Goal: Task Accomplishment & Management: Complete application form

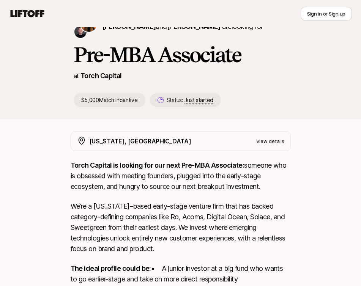
scroll to position [25, 0]
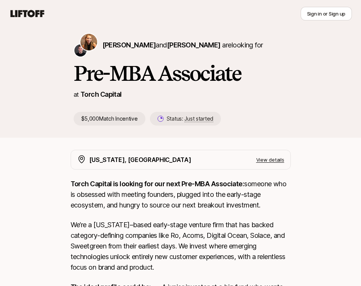
click at [39, 13] on icon at bounding box center [27, 13] width 36 height 11
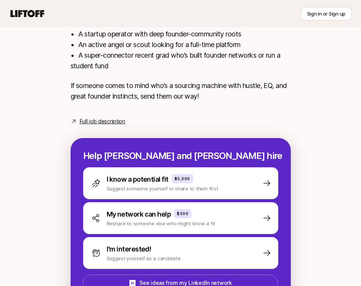
scroll to position [360, 0]
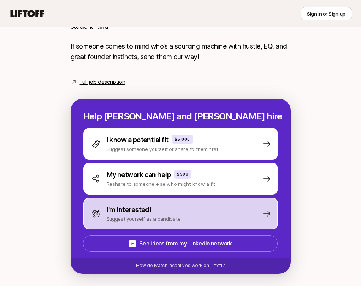
click at [174, 222] on p "Suggest yourself as a candidate" at bounding box center [144, 219] width 74 height 8
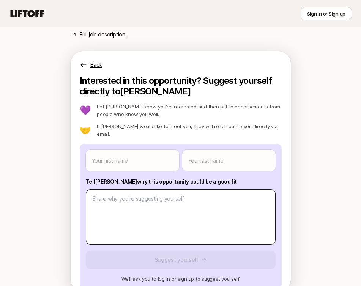
scroll to position [425, 0]
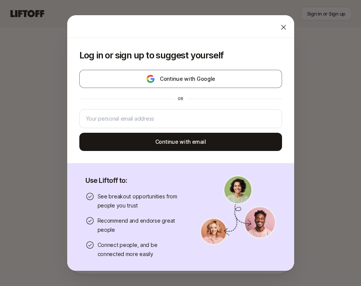
click at [286, 25] on icon at bounding box center [284, 28] width 8 height 8
click at [67, 121] on div "Log in or sign up to suggest yourself Continue with Google or Continue with ema…" at bounding box center [180, 100] width 227 height 125
click at [63, 121] on div "Log in or sign up to suggest yourself Continue with Google or Continue with ema…" at bounding box center [180, 143] width 361 height 257
click at [279, 30] on div at bounding box center [283, 27] width 15 height 15
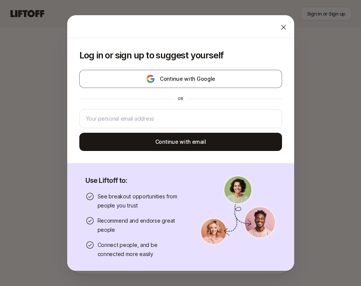
type textarea "x"
click at [195, 69] on div "Log in or sign up to suggest yourself Continue with Google or Continue with ema…" at bounding box center [180, 100] width 227 height 125
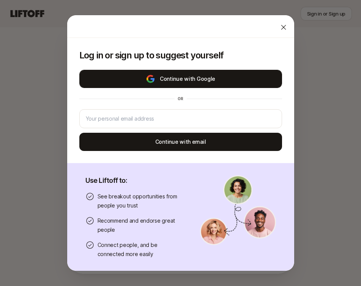
click at [193, 74] on button "Continue with Google" at bounding box center [180, 79] width 203 height 18
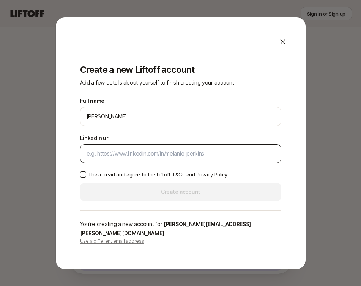
click at [137, 163] on div at bounding box center [180, 153] width 201 height 19
click at [137, 162] on div at bounding box center [180, 153] width 201 height 19
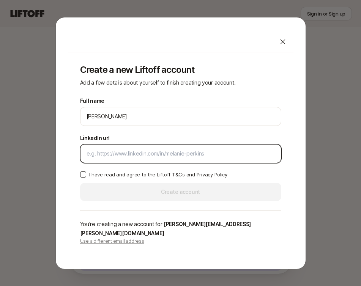
click at [137, 158] on input "LinkedIn url" at bounding box center [181, 153] width 188 height 9
type input "[DOMAIN_NAME][URL]"
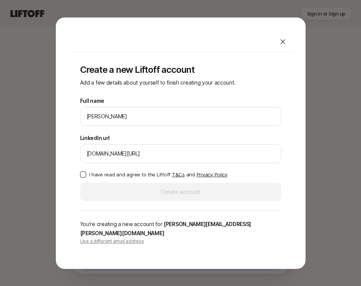
click at [101, 171] on div "Full name [PERSON_NAME] We'll use [PERSON_NAME] as your preferred name. Change …" at bounding box center [180, 148] width 201 height 105
click at [99, 173] on div "Full name [PERSON_NAME] We'll use [PERSON_NAME] as your preferred name. Change …" at bounding box center [180, 148] width 201 height 105
click at [96, 177] on p "I have read and agree to the Liftoff T&Cs and Privacy Policy" at bounding box center [158, 175] width 138 height 8
click at [86, 177] on button "I have read and agree to the Liftoff T&Cs and Privacy Policy" at bounding box center [83, 175] width 6 height 6
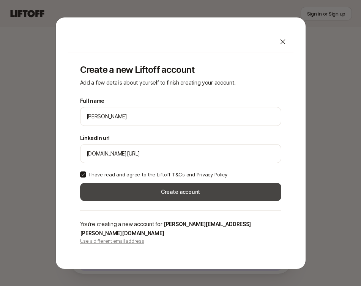
click at [105, 194] on button "Create account" at bounding box center [180, 192] width 201 height 18
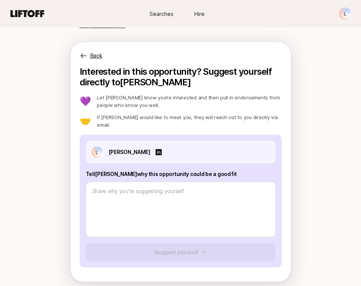
scroll to position [413, 0]
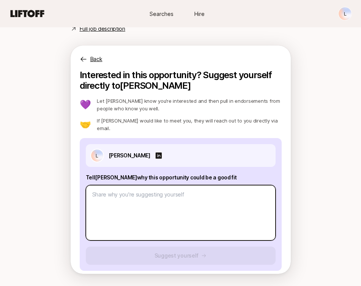
click at [105, 194] on textarea at bounding box center [181, 212] width 190 height 55
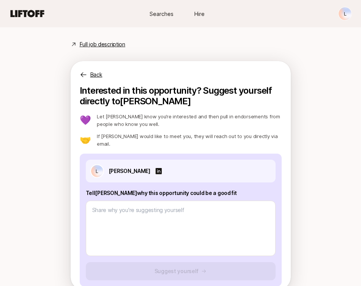
scroll to position [366, 0]
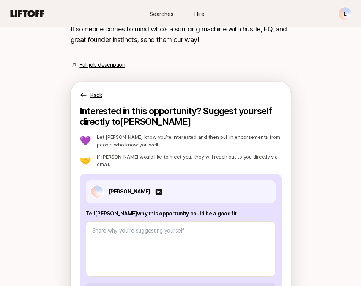
copy div "Loremi: Dolo sitamet Cons Adipi eli Seddo eius T inci u laboreetd mag $2,995 Al…"
drag, startPoint x: 57, startPoint y: 172, endPoint x: 251, endPoint y: 61, distance: 223.0
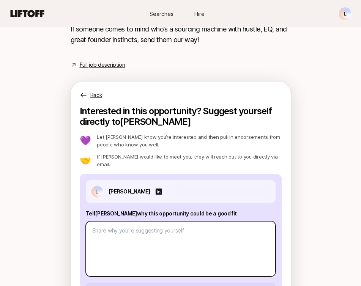
click at [176, 235] on textarea at bounding box center [181, 248] width 190 height 55
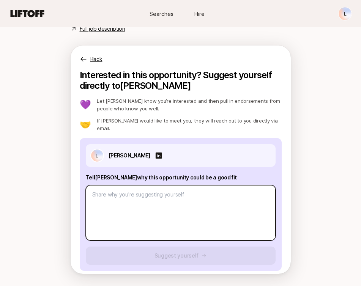
paste textarea "It feels rare to see a role that blends my professional experience with somethi…"
type textarea "x"
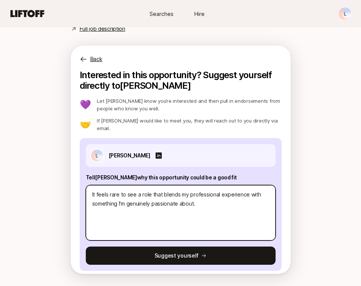
type textarea "It feels rare to see a role that blends my professional experience with somethi…"
paste textarea "At my current venture studio role, I’m one of the first hires outside of engine…"
type textarea "x"
type textarea "It feels rare to see a role that blends my professional experience with somethi…"
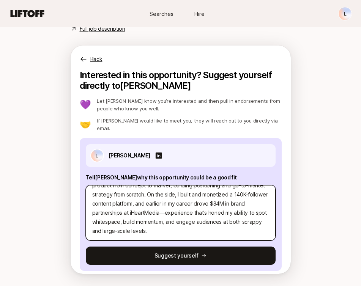
scroll to position [0, 0]
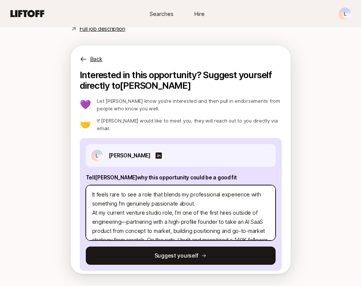
click at [159, 206] on textarea "It feels rare to see a role that blends my professional experience with somethi…" at bounding box center [181, 212] width 190 height 55
type textarea "x"
type textarea "It feels rare to see a role that blends my professional experience with somethi…"
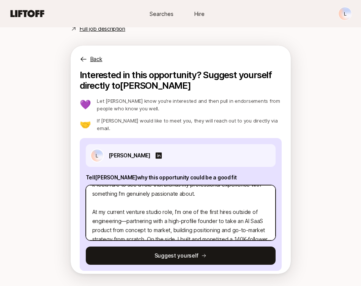
scroll to position [9, 0]
click at [126, 216] on textarea "It feels rare to see a role that blends my professional experience with somethi…" at bounding box center [181, 212] width 190 height 55
type textarea "x"
type textarea "It feels rare to see a role that blends my professional experience with somethi…"
type textarea "x"
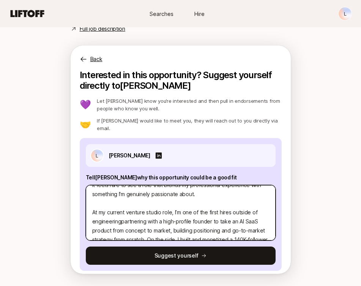
type textarea "It feels rare to see a role that blends my professional experience with somethi…"
type textarea "x"
type textarea "It feels rare to see a role that blends my professional experience with somethi…"
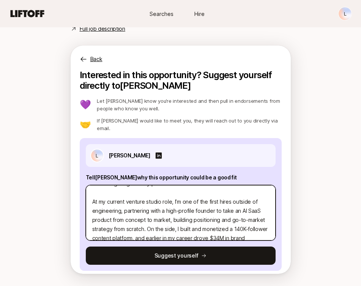
scroll to position [31, 0]
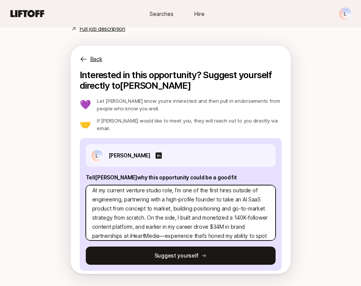
click at [113, 210] on textarea "It feels rare to see a role that blends my professional experience with somethi…" at bounding box center [181, 212] width 190 height 55
drag, startPoint x: 143, startPoint y: 212, endPoint x: 117, endPoint y: 212, distance: 26.6
click at [117, 212] on textarea "It feels rare to see a role that blends my professional experience with somethi…" at bounding box center [181, 212] width 190 height 55
type textarea "x"
type textarea "It feels rare to see a role that blends my professional experience with somethi…"
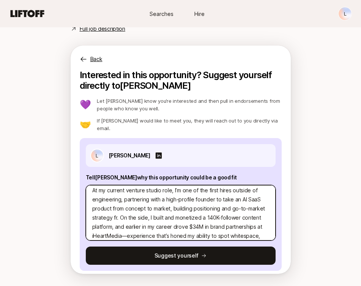
type textarea "x"
type textarea "It feels rare to see a role that blends my professional experience with somethi…"
type textarea "x"
type textarea "It feels rare to see a role that blends my professional experience with somethi…"
type textarea "x"
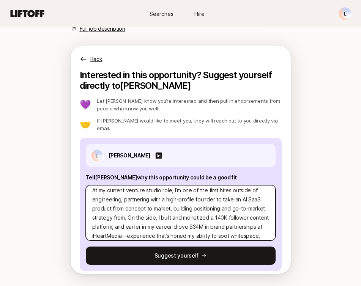
type textarea "It feels rare to see a role that blends my professional experience with somethi…"
type textarea "x"
type textarea "It feels rare to see a role that blends my professional experience with somethi…"
type textarea "x"
type textarea "It feels rare to see a role that blends my professional experience with somethi…"
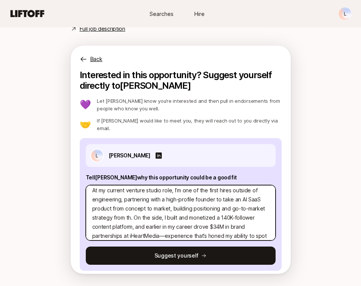
type textarea "x"
type textarea "It feels rare to see a role that blends my professional experience with somethi…"
type textarea "x"
type textarea "It feels rare to see a role that blends my professional experience with somethi…"
type textarea "x"
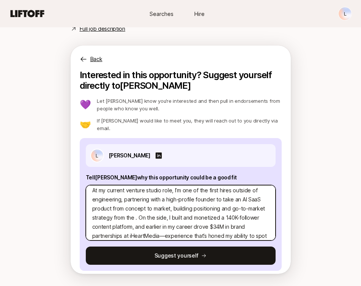
type textarea "It feels rare to see a role that blends my professional experience with somethi…"
type textarea "x"
type textarea "It feels rare to see a role that blends my professional experience with somethi…"
type textarea "x"
type textarea "It feels rare to see a role that blends my professional experience with somethi…"
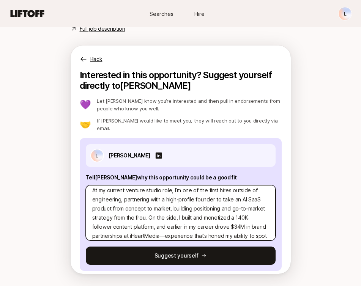
type textarea "x"
type textarea "It feels rare to see a role that blends my professional experience with somethi…"
type textarea "x"
type textarea "It feels rare to see a role that blends my professional experience with somethi…"
type textarea "x"
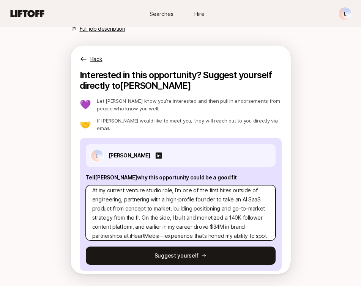
type textarea "It feels rare to see a role that blends my professional experience with somethi…"
type textarea "x"
type textarea "It feels rare to see a role that blends my professional experience with somethi…"
type textarea "x"
type textarea "It feels rare to see a role that blends my professional experience with somethi…"
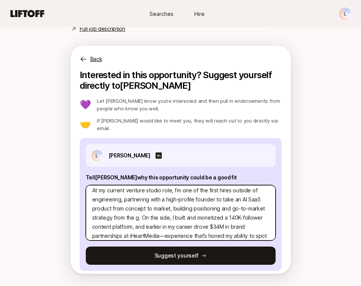
type textarea "x"
type textarea "It feels rare to see a role that blends my professional experience with somethi…"
type textarea "x"
type textarea "It feels rare to see a role that blends my professional experience with somethi…"
type textarea "x"
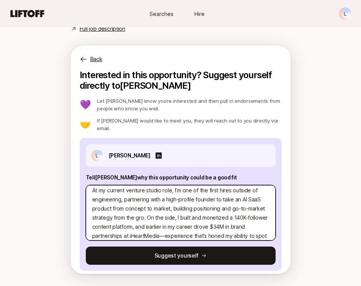
type textarea "It feels rare to see a role that blends my professional experience with somethi…"
type textarea "x"
type textarea "It feels rare to see a role that blends my professional experience with somethi…"
type textarea "x"
type textarea "It feels rare to see a role that blends my professional experience with somethi…"
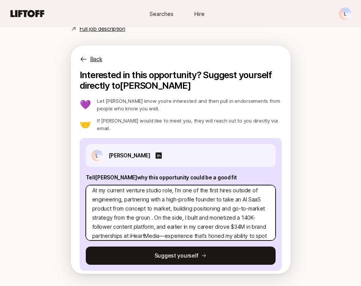
type textarea "x"
type textarea "It feels rare to see a role that blends my professional experience with somethi…"
type textarea "x"
type textarea "It feels rare to see a role that blends my professional experience with somethi…"
type textarea "x"
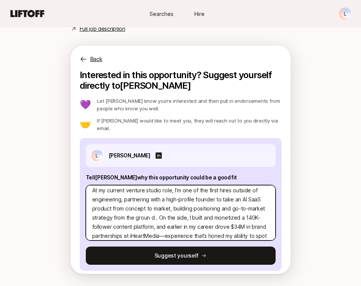
type textarea "It feels rare to see a role that blends my professional experience with somethi…"
type textarea "x"
type textarea "It feels rare to see a role that blends my professional experience with somethi…"
type textarea "x"
type textarea "It feels rare to see a role that blends my professional experience with somethi…"
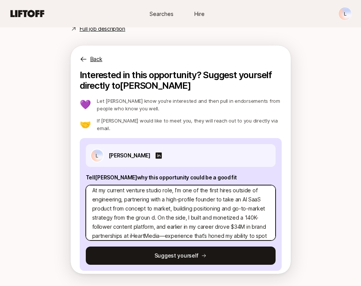
type textarea "x"
type textarea "It feels rare to see a role that blends my professional experience with somethi…"
type textarea "x"
type textarea "It feels rare to see a role that blends my professional experience with somethi…"
type textarea "x"
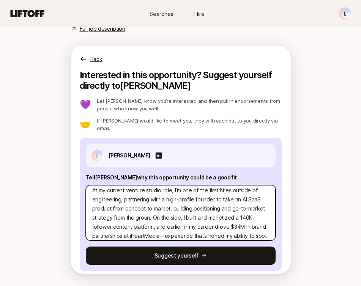
type textarea "It feels rare to see a role that blends my professional experience with somethi…"
type textarea "x"
type textarea "It feels rare to see a role that blends my professional experience with somethi…"
type textarea "x"
type textarea "It feels rare to see a role that blends my professional experience with somethi…"
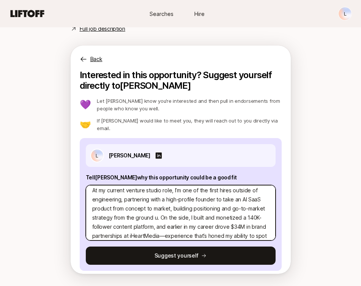
type textarea "x"
type textarea "It feels rare to see a role that blends my professional experience with somethi…"
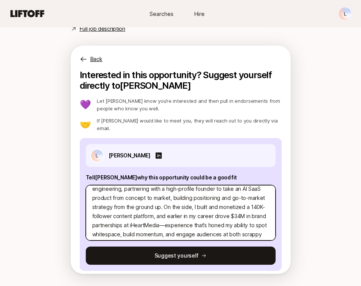
scroll to position [43, 0]
click at [162, 200] on textarea "It feels rare to see a role that blends my professional experience with somethi…" at bounding box center [181, 212] width 190 height 55
type textarea "x"
type textarea "It feels rare to see a role that blends my professional experience with somethi…"
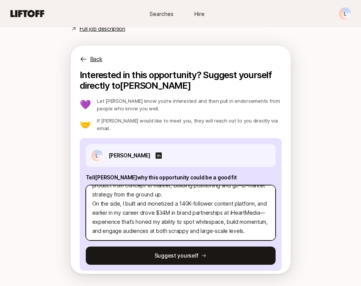
type textarea "x"
type textarea "It feels rare to see a role that blends my professional experience with somethi…"
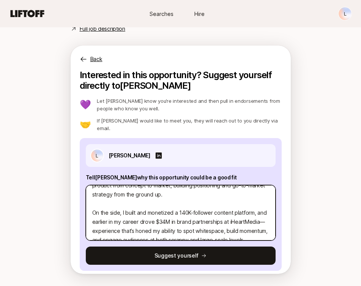
scroll to position [64, 0]
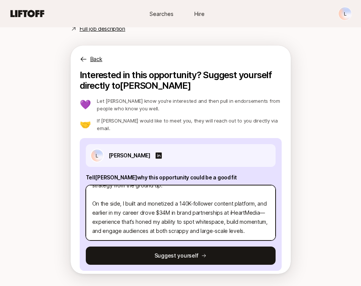
drag, startPoint x: 178, startPoint y: 197, endPoint x: 212, endPoint y: 197, distance: 33.8
click at [212, 197] on textarea "It feels rare to see a role that blends my professional experience with somethi…" at bounding box center [181, 212] width 190 height 55
type textarea "x"
type textarea "It feels rare to see a role that blends my professional experience with somethi…"
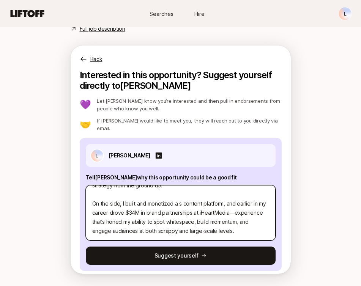
type textarea "x"
type textarea "It feels rare to see a role that blends my professional experience with somethi…"
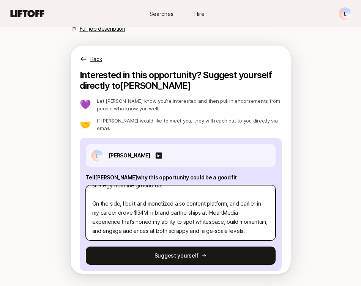
type textarea "x"
type textarea "It feels rare to see a role that blends my professional experience with somethi…"
type textarea "x"
type textarea "It feels rare to see a role that blends my professional experience with somethi…"
type textarea "x"
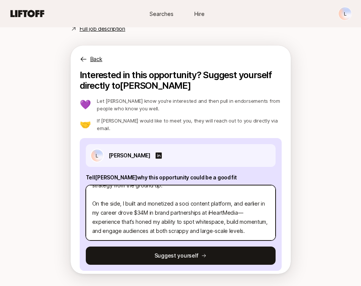
type textarea "It feels rare to see a role that blends my professional experience with somethi…"
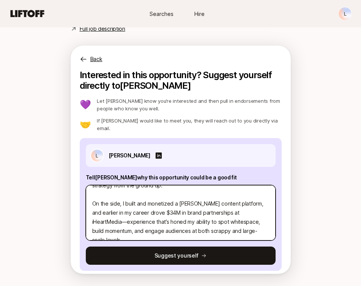
type textarea "x"
type textarea "It feels rare to see a role that blends my professional experience with somethi…"
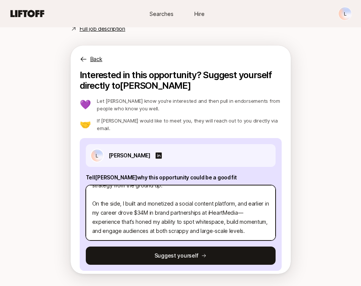
click at [233, 197] on textarea "It feels rare to see a role that blends my professional experience with somethi…" at bounding box center [181, 212] width 190 height 55
type textarea "x"
type textarea "It feels rare to see a role that blends my professional experience with somethi…"
type textarea "x"
type textarea "It feels rare to see a role that blends my professional experience with somethi…"
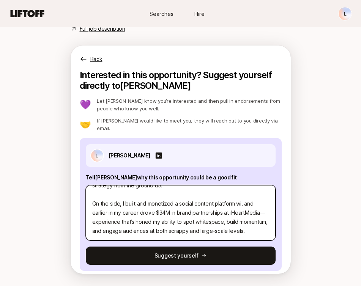
type textarea "x"
type textarea "It feels rare to see a role that blends my professional experience with somethi…"
type textarea "x"
type textarea "It feels rare to see a role that blends my professional experience with somethi…"
type textarea "x"
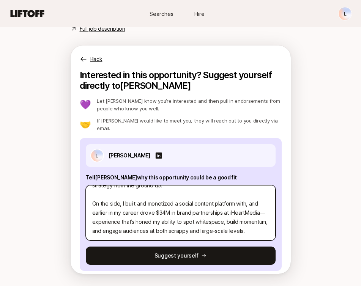
type textarea "It feels rare to see a role that blends my professional experience with somethi…"
type textarea "x"
type textarea "It feels rare to see a role that blends my professional experience with somethi…"
type textarea "x"
type textarea "It feels rare to see a role that blends my professional experience with somethi…"
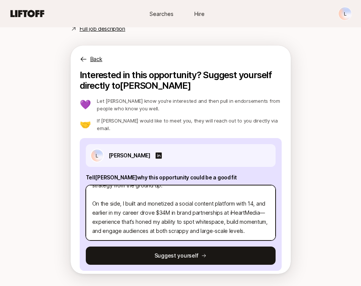
type textarea "x"
type textarea "It feels rare to see a role that blends my professional experience with somethi…"
type textarea "x"
type textarea "It feels rare to see a role that blends my professional experience with somethi…"
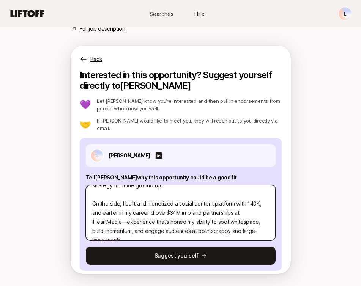
scroll to position [73, 0]
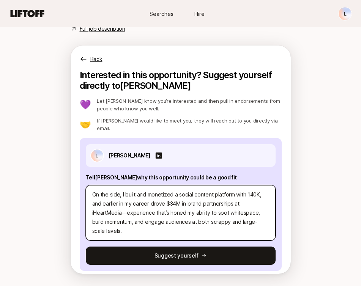
type textarea "x"
type textarea "It feels rare to see a role that blends my professional experience with somethi…"
type textarea "x"
type textarea "It feels rare to see a role that blends my professional experience with somethi…"
type textarea "x"
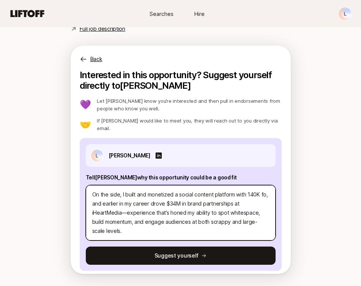
type textarea "It feels rare to see a role that blends my professional experience with somethi…"
type textarea "x"
type textarea "It feels rare to see a role that blends my professional experience with somethi…"
type textarea "x"
type textarea "It feels rare to see a role that blends my professional experience with somethi…"
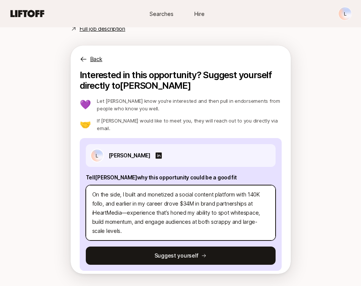
type textarea "x"
type textarea "It feels rare to see a role that blends my professional experience with somethi…"
type textarea "x"
type textarea "It feels rare to see a role that blends my professional experience with somethi…"
type textarea "x"
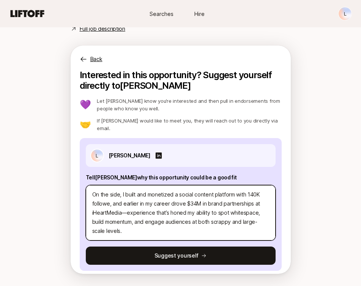
type textarea "It feels rare to see a role that blends my professional experience with somethi…"
type textarea "x"
type textarea "It feels rare to see a role that blends my professional experience with somethi…"
type textarea "x"
type textarea "It feels rare to see a role that blends my professional experience with somethi…"
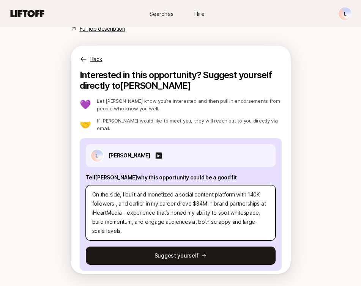
type textarea "x"
type textarea "It feels rare to see a role that blends my professional experience with somethi…"
type textarea "x"
type textarea "It feels rare to see a role that blends my professional experience with somethi…"
type textarea "x"
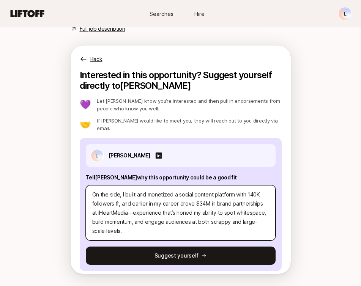
type textarea "It feels rare to see a role that blends my professional experience with somethi…"
type textarea "x"
type textarea "It feels rare to see a role that blends my professional experience with somethi…"
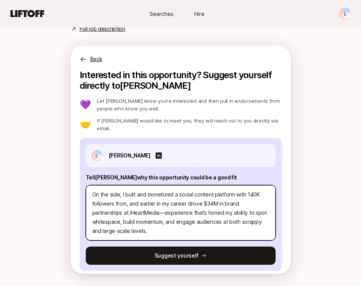
type textarea "x"
type textarea "It feels rare to see a role that blends my professional experience with somethi…"
type textarea "x"
type textarea "It feels rare to see a role that blends my professional experience with somethi…"
type textarea "x"
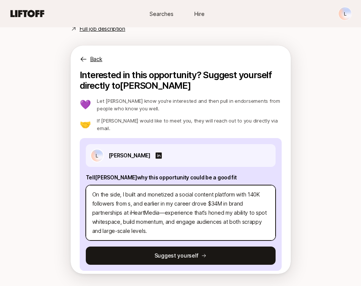
type textarea "It feels rare to see a role that blends my professional experience with somethi…"
type textarea "x"
type textarea "It feels rare to see a role that blends my professional experience with somethi…"
type textarea "x"
type textarea "It feels rare to see a role that blends my professional experience with somethi…"
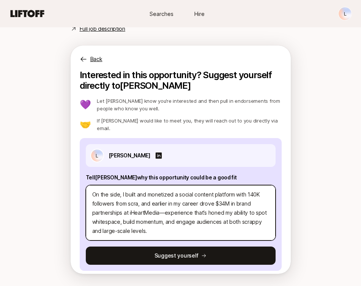
type textarea "x"
type textarea "It feels rare to see a role that blends my professional experience with somethi…"
type textarea "x"
type textarea "It feels rare to see a role that blends my professional experience with somethi…"
type textarea "x"
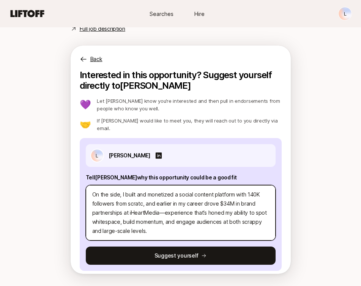
type textarea "It feels rare to see a role that blends my professional experience with somethi…"
drag, startPoint x: 159, startPoint y: 197, endPoint x: 218, endPoint y: 199, distance: 58.9
click at [218, 199] on textarea "It feels rare to see a role that blends my professional experience with somethi…" at bounding box center [181, 212] width 190 height 55
drag, startPoint x: 220, startPoint y: 197, endPoint x: 159, endPoint y: 197, distance: 61.1
click at [159, 197] on textarea "It feels rare to see a role that blends my professional experience with somethi…" at bounding box center [181, 212] width 190 height 55
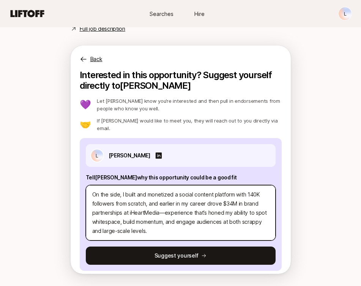
click at [164, 206] on textarea "It feels rare to see a role that blends my professional experience with somethi…" at bounding box center [181, 212] width 190 height 55
type textarea "x"
type textarea "It feels rare to see a role that blends my professional experience with somethi…"
type textarea "x"
type textarea "It feels rare to see a role that blends my professional experience with somethi…"
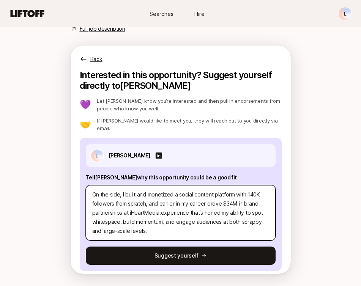
type textarea "x"
type textarea "It feels rare to see a role that blends my professional experience with somethi…"
type textarea "x"
type textarea "It feels rare to see a role that blends my professional experience with somethi…"
type textarea "x"
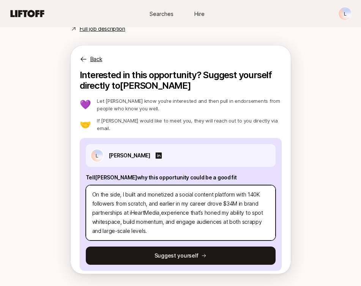
type textarea "It feels rare to see a role that blends my professional experience with somethi…"
type textarea "x"
type textarea "It feels rare to see a role that blends my professional experience with somethi…"
type textarea "x"
type textarea "It feels rare to see a role that blends my professional experience with somethi…"
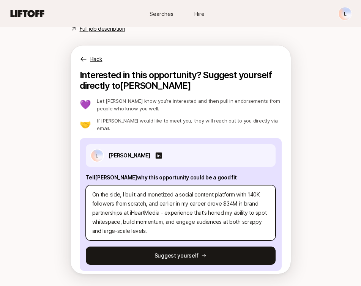
type textarea "x"
click at [184, 228] on textarea "It feels rare to see a role that blends my professional experience with somethi…" at bounding box center [181, 212] width 190 height 55
type textarea "It feels rare to see a role that blends my professional experience with somethi…"
type textarea "x"
type textarea "It feels rare to see a role that blends my professional experience with somethi…"
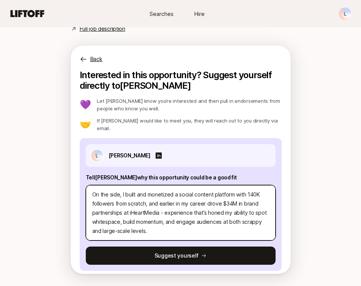
type textarea "x"
type textarea "It feels rare to see a role that blends my professional experience with somethi…"
paste textarea "I spend much of my free time meeting founders, tracking emerging companies, and…"
type textarea "x"
type textarea "It feels rare to see a role that blends my professional experience with somethi…"
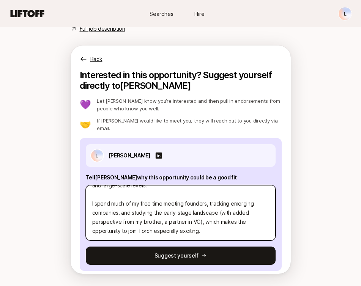
scroll to position [124, 0]
click at [168, 191] on textarea "It feels rare to see a role that blends my professional experience with somethi…" at bounding box center [181, 212] width 190 height 55
type textarea "x"
type textarea "It feels rare to see a role that blends my professional experience with somethi…"
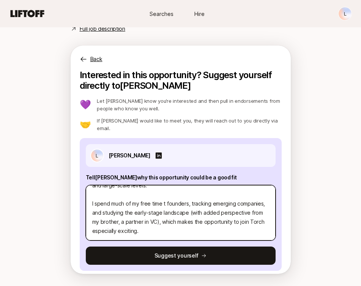
type textarea "x"
type textarea "It feels rare to see a role that blends my professional experience with somethi…"
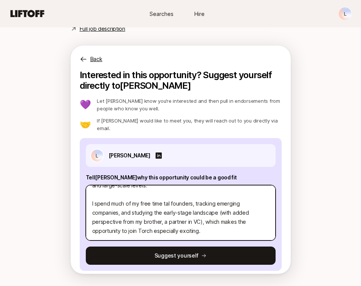
type textarea "x"
type textarea "It feels rare to see a role that blends my professional experience with somethi…"
type textarea "x"
type textarea "It feels rare to see a role that blends my professional experience with somethi…"
type textarea "x"
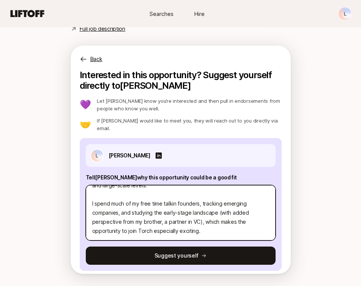
type textarea "It feels rare to see a role that blends my professional experience with somethi…"
type textarea "x"
type textarea "It feels rare to see a role that blends my professional experience with somethi…"
type textarea "x"
type textarea "It feels rare to see a role that blends my professional experience with somethi…"
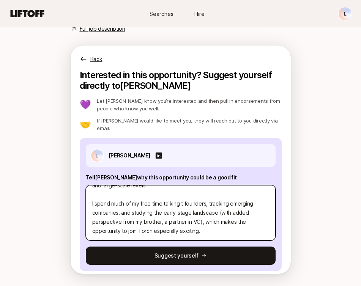
type textarea "x"
type textarea "It feels rare to see a role that blends my professional experience with somethi…"
type textarea "x"
type textarea "It feels rare to see a role that blends my professional experience with somethi…"
type textarea "x"
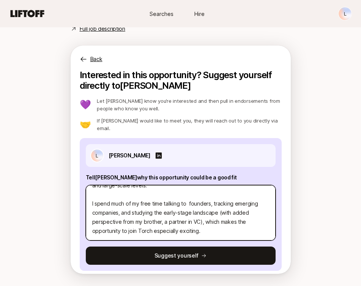
type textarea "It feels rare to see a role that blends my professional experience with somethi…"
type textarea "x"
type textarea "It feels rare to see a role that blends my professional experience with somethi…"
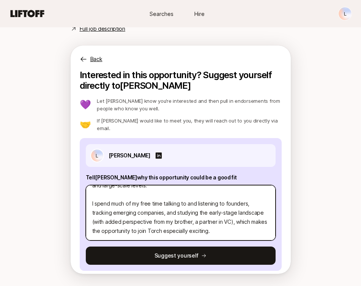
drag, startPoint x: 164, startPoint y: 191, endPoint x: 233, endPoint y: 190, distance: 69.1
click at [233, 190] on textarea "It feels rare to see a role that blends my professional experience with somethi…" at bounding box center [181, 212] width 190 height 55
click at [167, 204] on textarea "It feels rare to see a role that blends my professional experience with somethi…" at bounding box center [181, 212] width 190 height 55
click at [170, 228] on textarea "It feels rare to see a role that blends my professional experience with somethi…" at bounding box center [181, 212] width 190 height 55
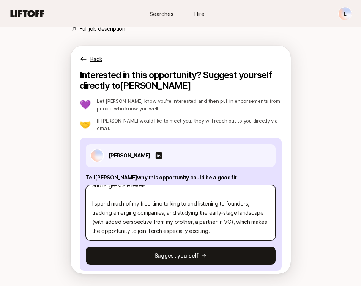
drag, startPoint x: 233, startPoint y: 213, endPoint x: 78, endPoint y: 213, distance: 154.5
click at [78, 213] on div "Interested in this opportunity? Suggest yourself directly to [PERSON_NAME] 💜 Le…" at bounding box center [181, 175] width 220 height 210
paste textarea "my brother is also a partner in VC, so I hear about it from that angle too"
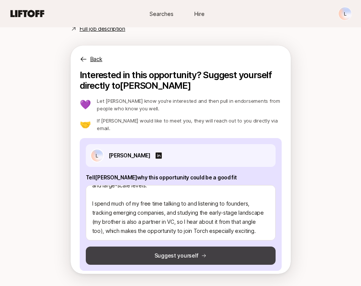
click at [203, 247] on button "Suggest yourself" at bounding box center [181, 256] width 190 height 18
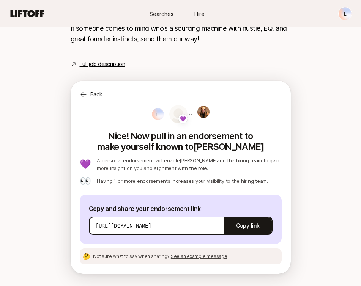
scroll to position [377, 0]
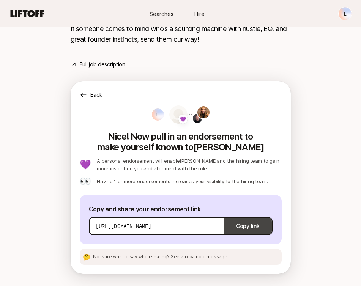
click at [249, 227] on button "Copy link" at bounding box center [247, 226] width 47 height 21
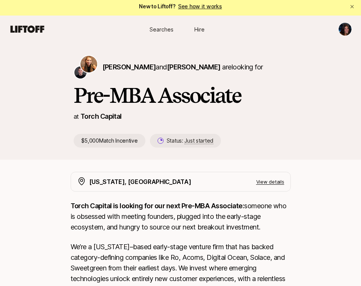
scroll to position [3, 0]
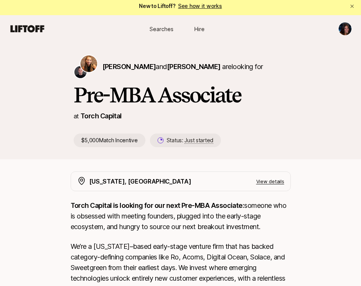
click at [198, 4] on link "See how it works" at bounding box center [200, 6] width 44 height 6
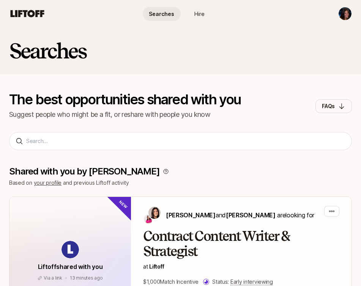
click at [198, 151] on div "Shared with you by Liftoff Based on your profile and previous Liftoff activity …" at bounding box center [180, 247] width 361 height 192
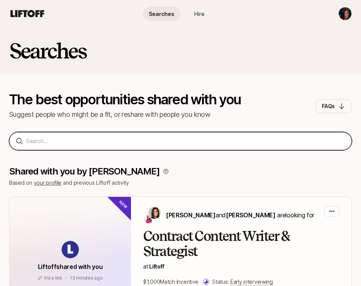
click at [198, 143] on input at bounding box center [185, 141] width 319 height 9
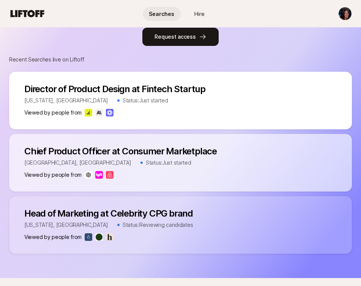
scroll to position [531, 0]
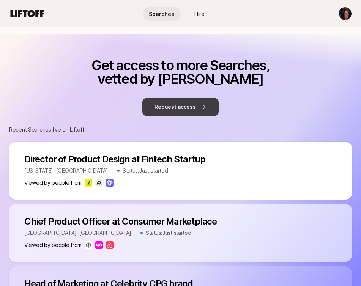
click at [202, 105] on icon at bounding box center [203, 107] width 6 height 5
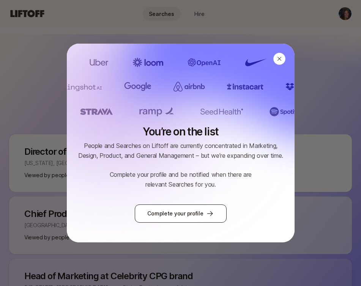
click at [198, 216] on link "Complete your profile" at bounding box center [180, 214] width 91 height 18
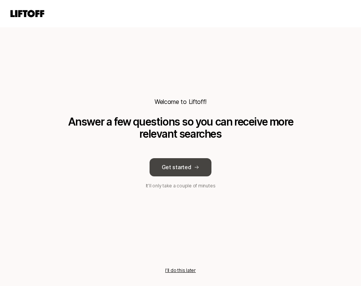
click at [190, 166] on button "Get started" at bounding box center [181, 167] width 62 height 18
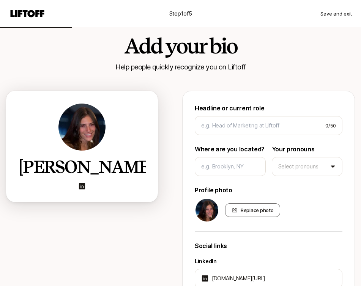
scroll to position [18, 0]
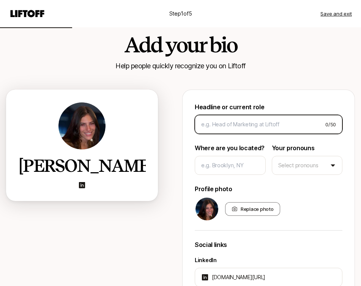
click at [248, 124] on input at bounding box center [260, 124] width 118 height 9
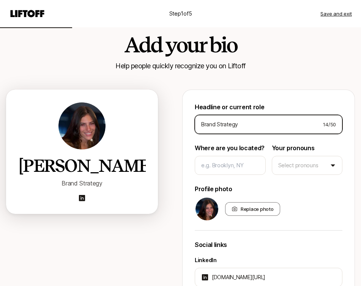
click at [216, 126] on input "Brand Strategy" at bounding box center [259, 124] width 116 height 9
type input "Brand & Marketing Strategy"
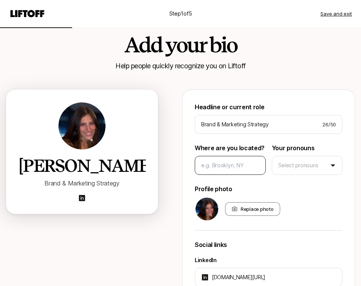
click at [237, 175] on div "Headline or current role Brand & Marketing Strategy 26 / 50 Where are you locat…" at bounding box center [269, 210] width 148 height 217
click at [235, 170] on input at bounding box center [230, 165] width 58 height 9
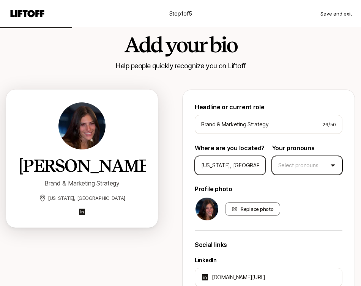
type input "[US_STATE], [GEOGRAPHIC_DATA]"
click at [298, 173] on html "Step 1 of 5 Save and exit Add your bio Help people quickly recognize you on Lif…" at bounding box center [180, 125] width 361 height 286
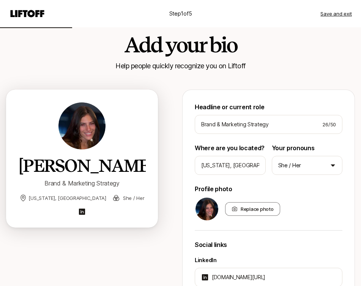
click at [301, 180] on div "Headline or current role Brand & Marketing Strategy 26 / 50 Where are you locat…" at bounding box center [269, 210] width 148 height 217
click at [301, 171] on html "Step 1 of 5 Save and exit Add your bio Help people quickly recognize you on Lif…" at bounding box center [180, 125] width 361 height 286
click at [253, 186] on html "Step 1 of 5 Save and exit Add your bio Help people quickly recognize you on Lif…" at bounding box center [180, 125] width 361 height 286
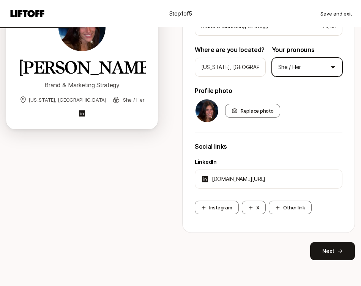
scroll to position [118, 0]
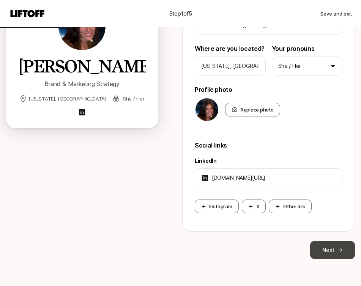
click at [337, 253] on button "Next" at bounding box center [332, 250] width 45 height 18
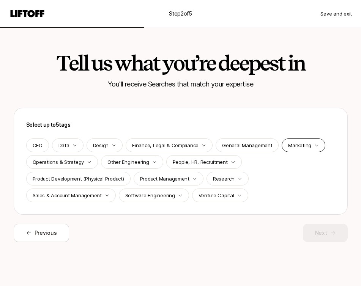
click at [305, 145] on p "Marketing" at bounding box center [299, 146] width 23 height 8
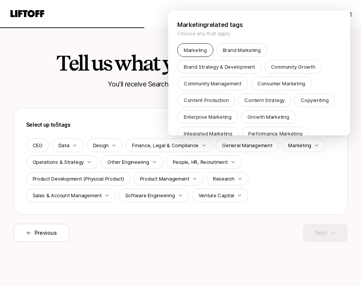
click at [203, 51] on p "Marketing" at bounding box center [195, 50] width 23 height 8
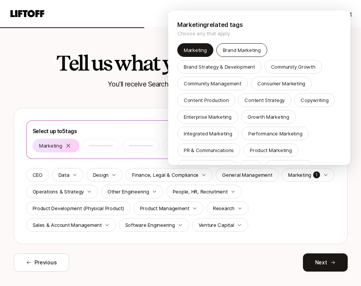
click at [226, 52] on p "Brand Marketing" at bounding box center [242, 50] width 38 height 8
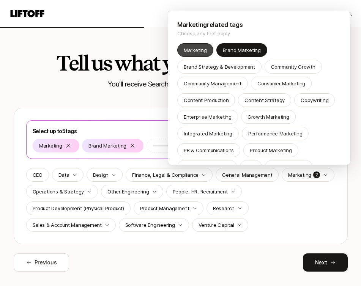
click at [194, 54] on p "Marketing" at bounding box center [195, 50] width 23 height 8
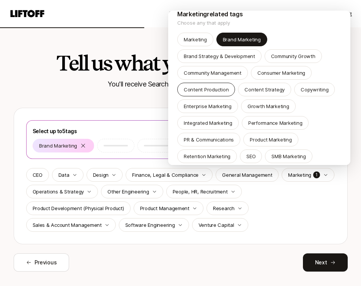
scroll to position [18, 0]
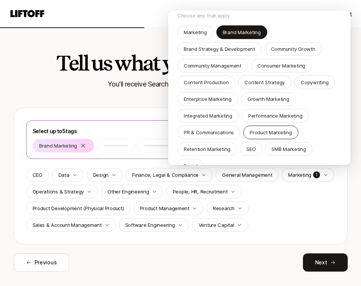
click at [272, 131] on p "Product Marketing" at bounding box center [271, 133] width 42 height 8
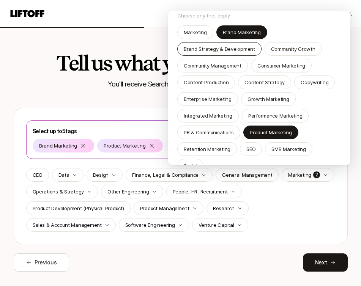
click at [227, 53] on div "Brand Strategy & Development" at bounding box center [219, 49] width 84 height 14
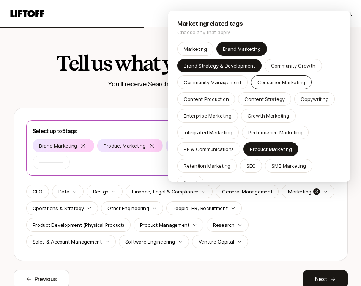
click at [279, 83] on p "Consumer Marketing" at bounding box center [281, 83] width 48 height 8
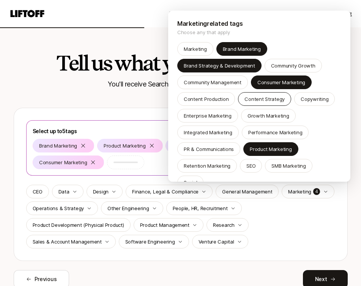
click at [274, 95] on p "Content Strategy" at bounding box center [264, 99] width 40 height 8
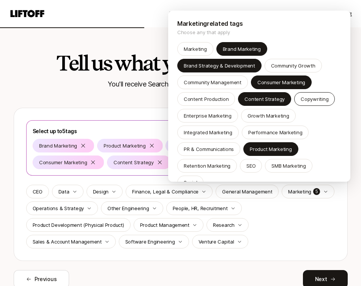
click at [305, 98] on p "Copywriting" at bounding box center [315, 99] width 28 height 8
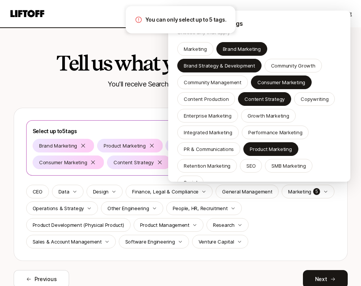
click at [294, 205] on html "Step 2 of 5 Save and exit Tell us what you’re deepest in You'll receive Searche…" at bounding box center [180, 143] width 361 height 286
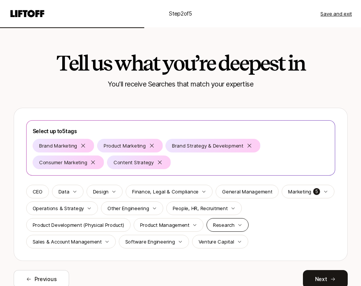
click at [218, 227] on p "Research" at bounding box center [224, 225] width 22 height 8
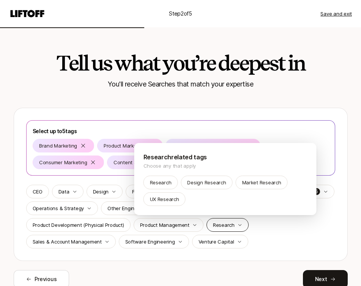
click at [218, 227] on html "Step 2 of 5 Save and exit Tell us what you’re deepest in You'll receive Searche…" at bounding box center [180, 143] width 361 height 286
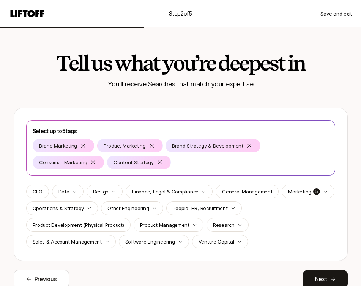
click at [217, 235] on div "CEO Data Design Finance, Legal & Compliance General Management Marketing 5 Oper…" at bounding box center [180, 217] width 309 height 64
click at [217, 237] on div "Venture Capital" at bounding box center [220, 242] width 56 height 14
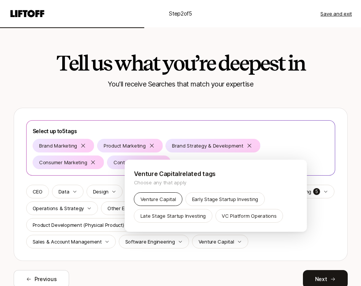
click at [164, 202] on p "Venture Capital" at bounding box center [158, 199] width 36 height 8
click at [202, 254] on html "Step 2 of 5 Save and exit Tell us what you’re deepest in You'll receive Searche…" at bounding box center [180, 143] width 361 height 286
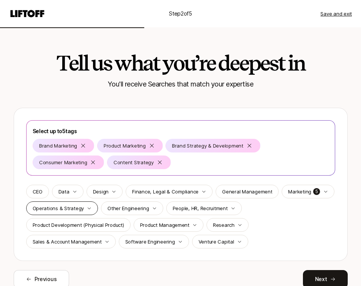
click at [82, 210] on p "Operations & Strategy" at bounding box center [59, 209] width 52 height 8
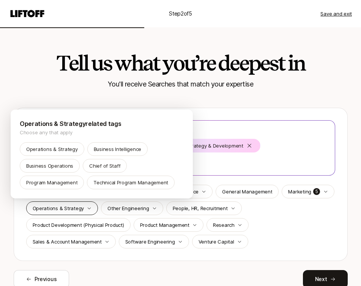
click at [82, 210] on html "Step 2 of 5 Save and exit Tell us what you’re deepest in You'll receive Searche…" at bounding box center [180, 143] width 361 height 286
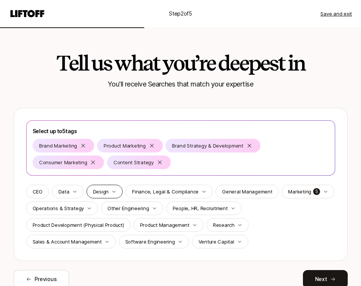
click at [107, 197] on div "Design" at bounding box center [105, 192] width 36 height 14
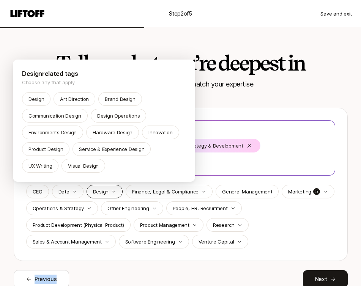
click at [107, 197] on html "Step 2 of 5 Save and exit Tell us what you’re deepest in You'll receive Searche…" at bounding box center [180, 143] width 361 height 286
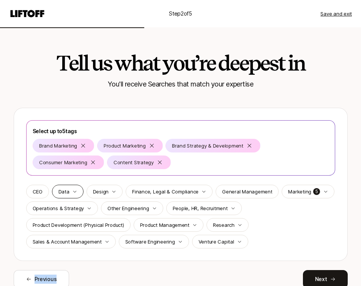
click at [66, 195] on p "Data" at bounding box center [63, 192] width 11 height 8
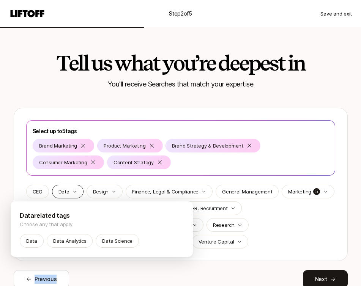
click at [66, 195] on html "Step 2 of 5 Save and exit Tell us what you’re deepest in You'll receive Searche…" at bounding box center [180, 143] width 361 height 286
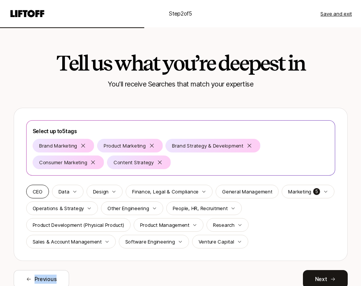
click at [36, 194] on p "CEO" at bounding box center [38, 192] width 10 height 8
click at [158, 162] on icon at bounding box center [160, 163] width 4 height 4
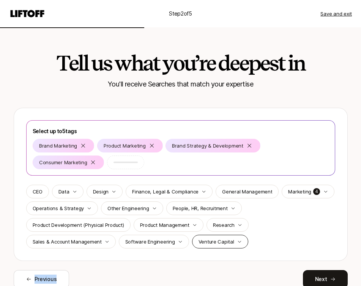
click at [215, 244] on p "Venture Capital" at bounding box center [216, 242] width 36 height 8
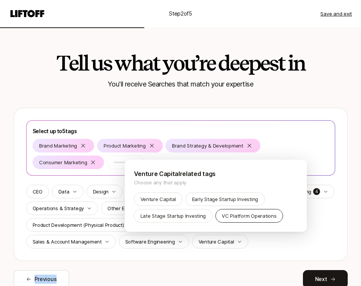
click at [258, 218] on p "VC Platform Operations" at bounding box center [249, 216] width 55 height 8
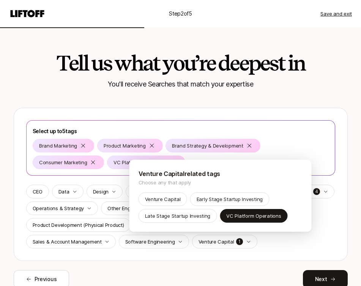
click at [265, 242] on html "Step 2 of 5 Save and exit Tell us what you’re deepest in You'll receive Searche…" at bounding box center [180, 143] width 361 height 286
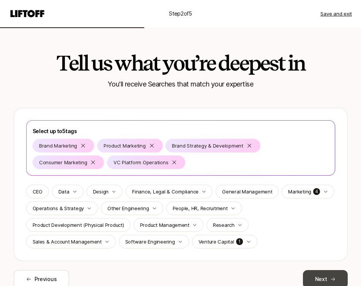
click at [324, 277] on button "Next" at bounding box center [325, 279] width 45 height 18
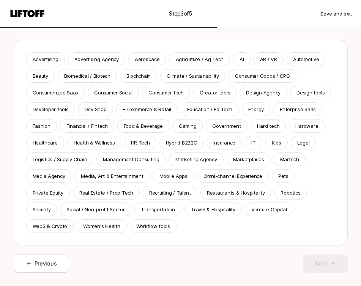
scroll to position [68, 0]
click at [106, 143] on p "Health & Wellness" at bounding box center [94, 143] width 41 height 8
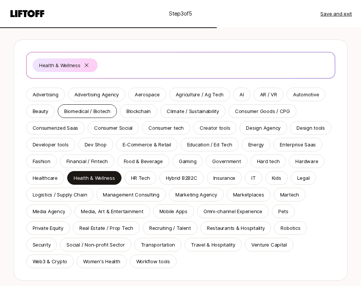
click at [74, 112] on p "Biomedical / Biotech" at bounding box center [87, 111] width 46 height 8
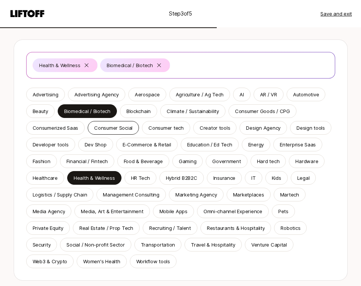
click at [120, 125] on p "Consumer Social" at bounding box center [113, 128] width 38 height 8
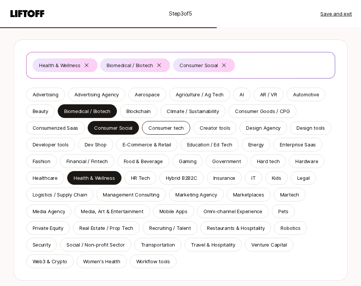
click at [151, 125] on p "Consumer tech" at bounding box center [165, 128] width 35 height 8
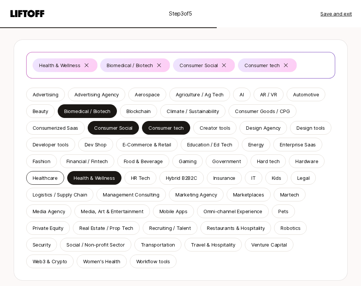
click at [54, 180] on p "Healthcare" at bounding box center [45, 178] width 25 height 8
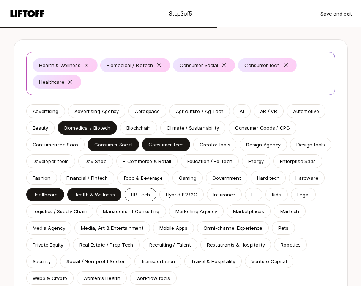
click at [144, 193] on p "HR Tech" at bounding box center [140, 195] width 19 height 8
click at [116, 84] on icon at bounding box center [116, 82] width 6 height 6
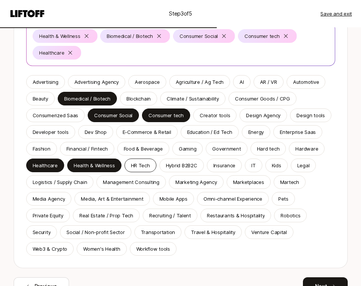
scroll to position [99, 0]
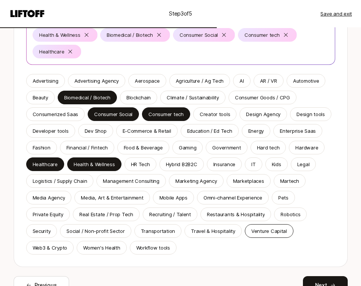
click at [267, 228] on p "Venture Capital" at bounding box center [269, 231] width 36 height 8
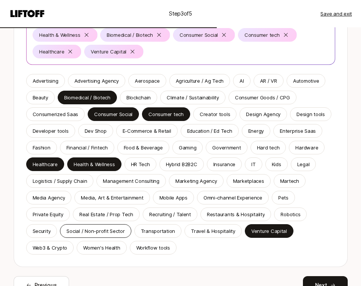
click at [117, 225] on div "Social / Non-profit Sector" at bounding box center [95, 231] width 71 height 14
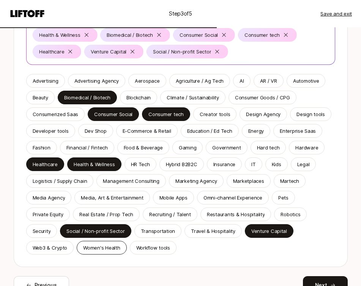
click at [113, 243] on div "Women's Health" at bounding box center [102, 248] width 50 height 14
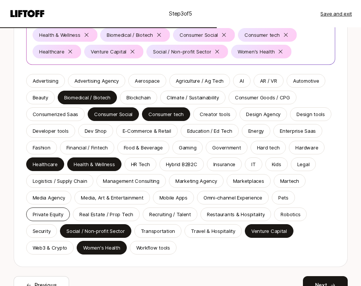
click at [46, 209] on div "Private Equity" at bounding box center [48, 215] width 44 height 14
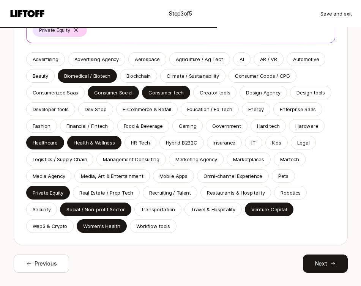
scroll to position [139, 0]
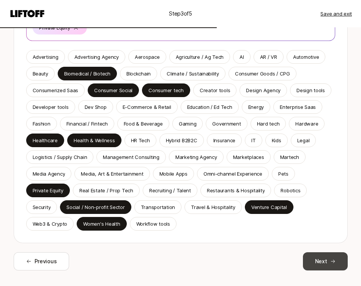
click at [311, 257] on button "Next" at bounding box center [325, 261] width 45 height 18
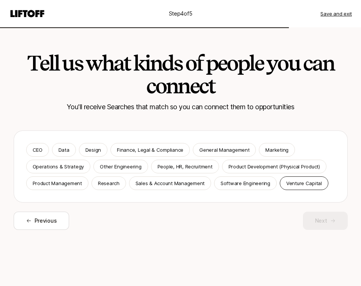
click at [291, 181] on p "Venture Capital" at bounding box center [304, 184] width 36 height 8
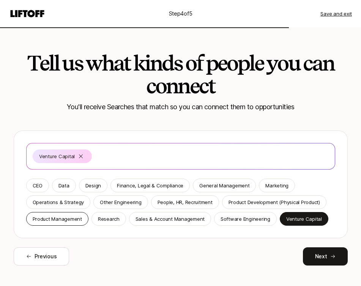
click at [77, 218] on p "Product Management" at bounding box center [57, 219] width 49 height 8
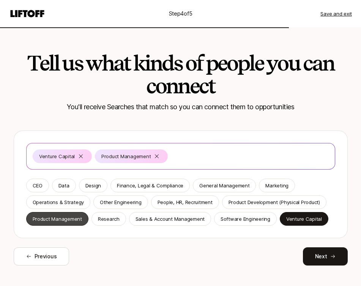
click at [77, 218] on p "Product Management" at bounding box center [57, 219] width 49 height 8
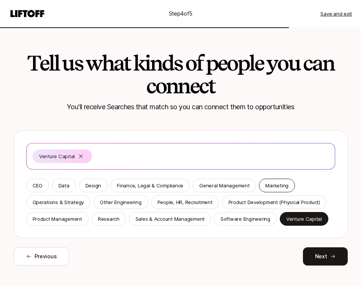
click at [273, 181] on div "Marketing" at bounding box center [277, 186] width 36 height 14
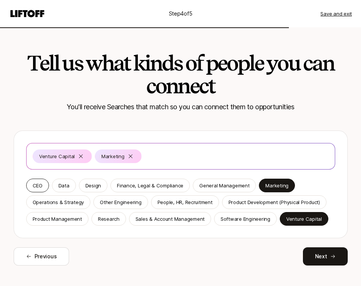
click at [37, 189] on p "CEO" at bounding box center [38, 186] width 10 height 8
click at [53, 220] on p "Product Management" at bounding box center [57, 219] width 49 height 8
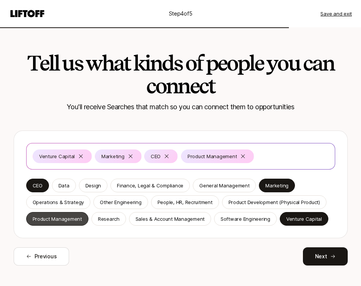
click at [53, 220] on p "Product Management" at bounding box center [57, 219] width 49 height 8
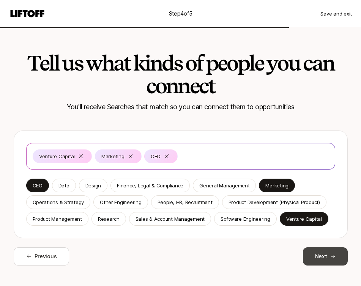
click at [314, 253] on button "Next" at bounding box center [325, 256] width 45 height 18
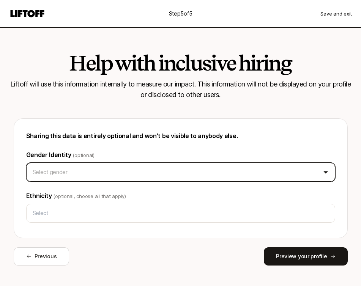
click at [157, 176] on html "Step 5 of 5 Save and exit Help with inclusive hiring Liftoff will use this info…" at bounding box center [180, 143] width 361 height 286
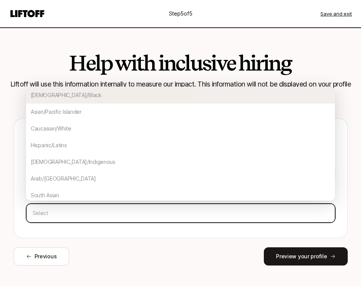
click at [140, 216] on input "text" at bounding box center [181, 213] width 302 height 14
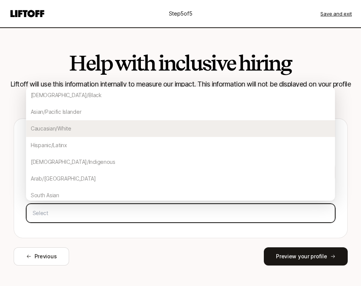
click at [116, 126] on div "Caucasian/White" at bounding box center [180, 128] width 309 height 17
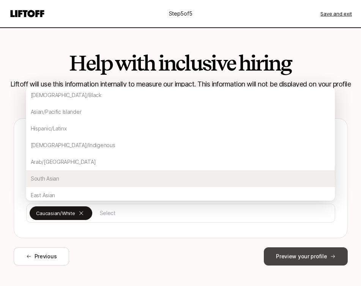
click at [310, 261] on button "Preview your profile" at bounding box center [305, 256] width 83 height 18
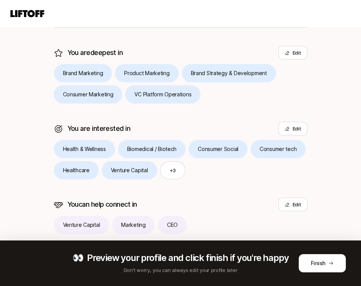
scroll to position [184, 0]
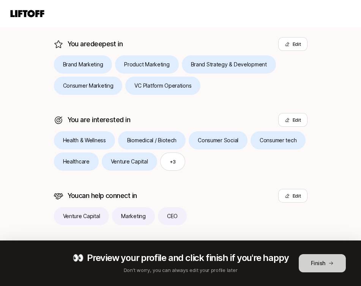
click at [317, 257] on button "Finish" at bounding box center [322, 263] width 47 height 18
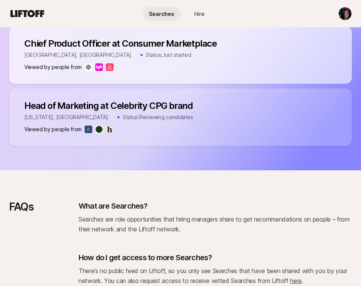
scroll to position [723, 0]
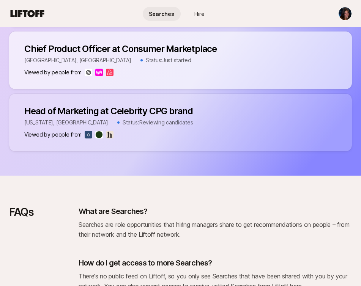
click at [87, 106] on p "Head of Marketing at Celebrity CPG brand" at bounding box center [180, 111] width 312 height 11
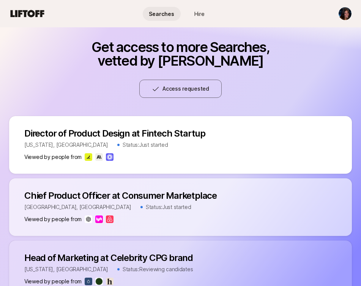
scroll to position [550, 0]
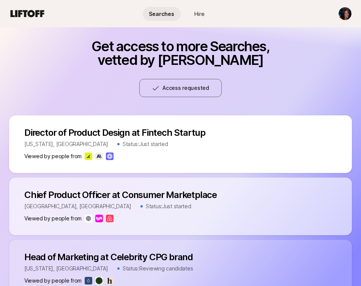
click at [93, 151] on div "Director of Product Design at Fintech Startup Director of Product Design at Fin…" at bounding box center [180, 144] width 343 height 58
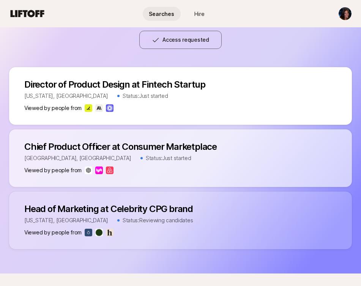
scroll to position [633, 0]
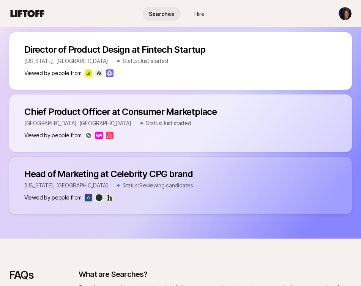
click at [88, 169] on p "Head of Marketing at Celebrity CPG brand" at bounding box center [180, 174] width 312 height 11
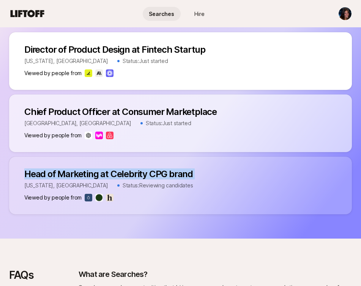
click at [88, 169] on p "Head of Marketing at Celebrity CPG brand" at bounding box center [180, 174] width 312 height 11
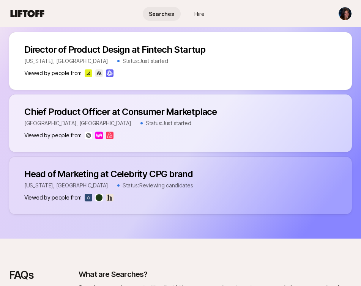
click at [82, 180] on div "Head of Marketing at Celebrity CPG brand Head of Marketing at Celebrity CPG bra…" at bounding box center [180, 186] width 343 height 58
click at [82, 193] on div "Viewed by people from" at bounding box center [180, 197] width 312 height 9
click at [89, 194] on img at bounding box center [89, 198] width 8 height 8
click at [106, 194] on img at bounding box center [110, 198] width 8 height 8
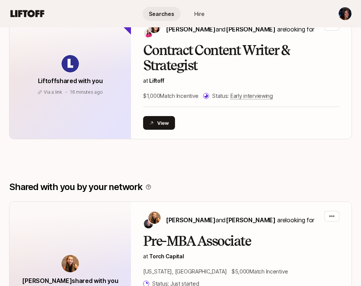
scroll to position [0, 0]
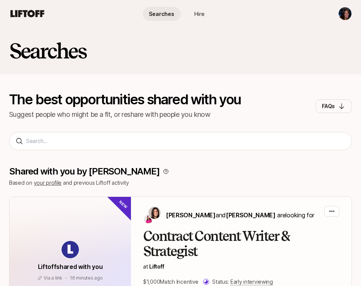
click at [172, 16] on span "Searches" at bounding box center [161, 14] width 25 height 8
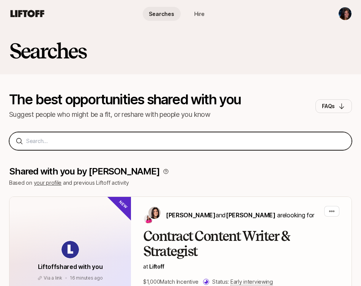
click at [129, 143] on input at bounding box center [185, 141] width 319 height 9
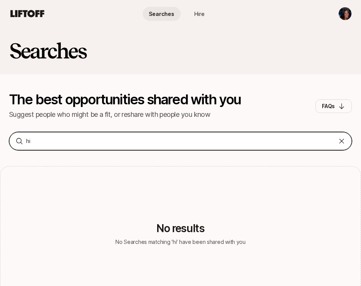
type input "h"
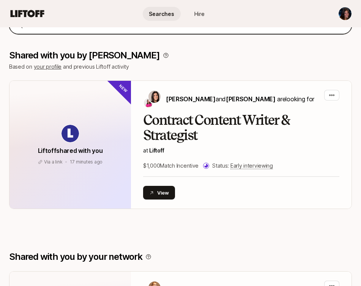
scroll to position [117, 0]
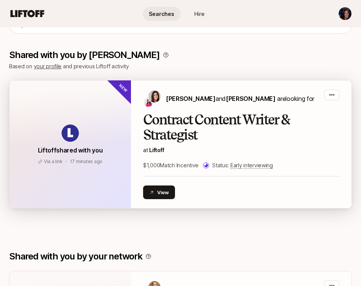
click at [63, 111] on div "Liftoff shared with you Via a link 17 minutes ago Via a link 17 minutes ago" at bounding box center [69, 144] width 121 height 128
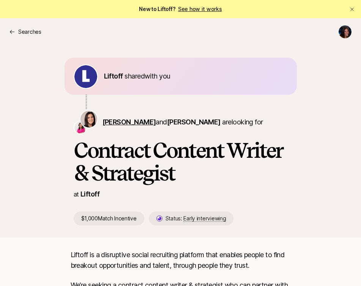
click at [137, 124] on span "Eleanor Morgan" at bounding box center [129, 122] width 54 height 8
click at [195, 118] on span "Emma Frane" at bounding box center [194, 122] width 54 height 8
click at [93, 179] on h1 "Contract Content Writer & Strategist" at bounding box center [181, 162] width 214 height 46
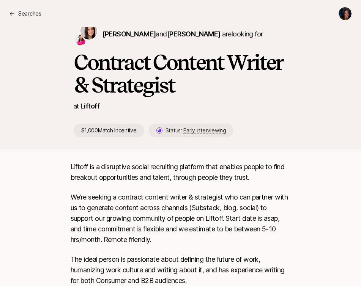
scroll to position [55, 0]
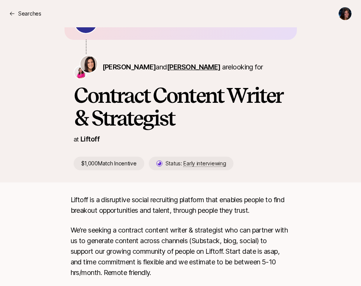
click at [186, 68] on span "Emma Frane" at bounding box center [194, 67] width 54 height 8
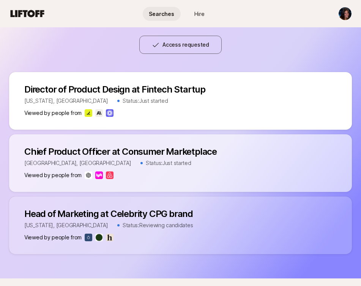
scroll to position [608, 0]
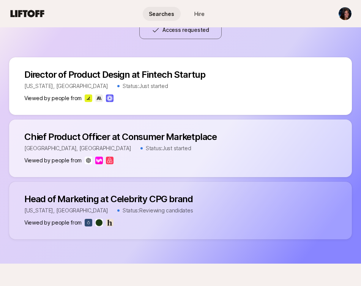
click at [105, 132] on p "Chief Product Officer at Consumer Marketplace" at bounding box center [180, 137] width 312 height 11
click at [106, 69] on p "Director of Product Design at Fintech Startup" at bounding box center [180, 74] width 312 height 11
click at [31, 16] on icon at bounding box center [28, 13] width 34 height 7
